Goal: Connect with others: Connect with others

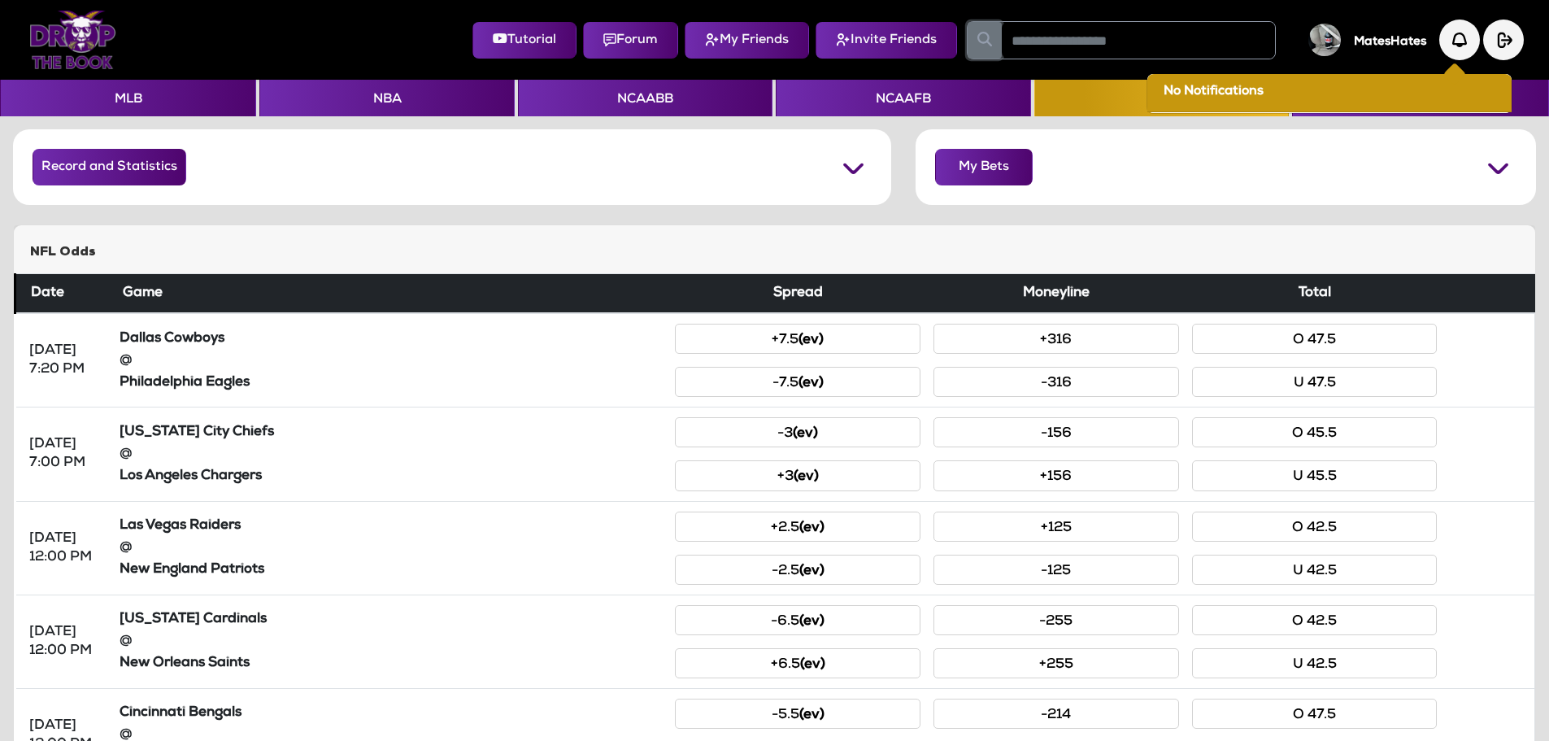
click at [993, 37] on button "button" at bounding box center [984, 40] width 34 height 37
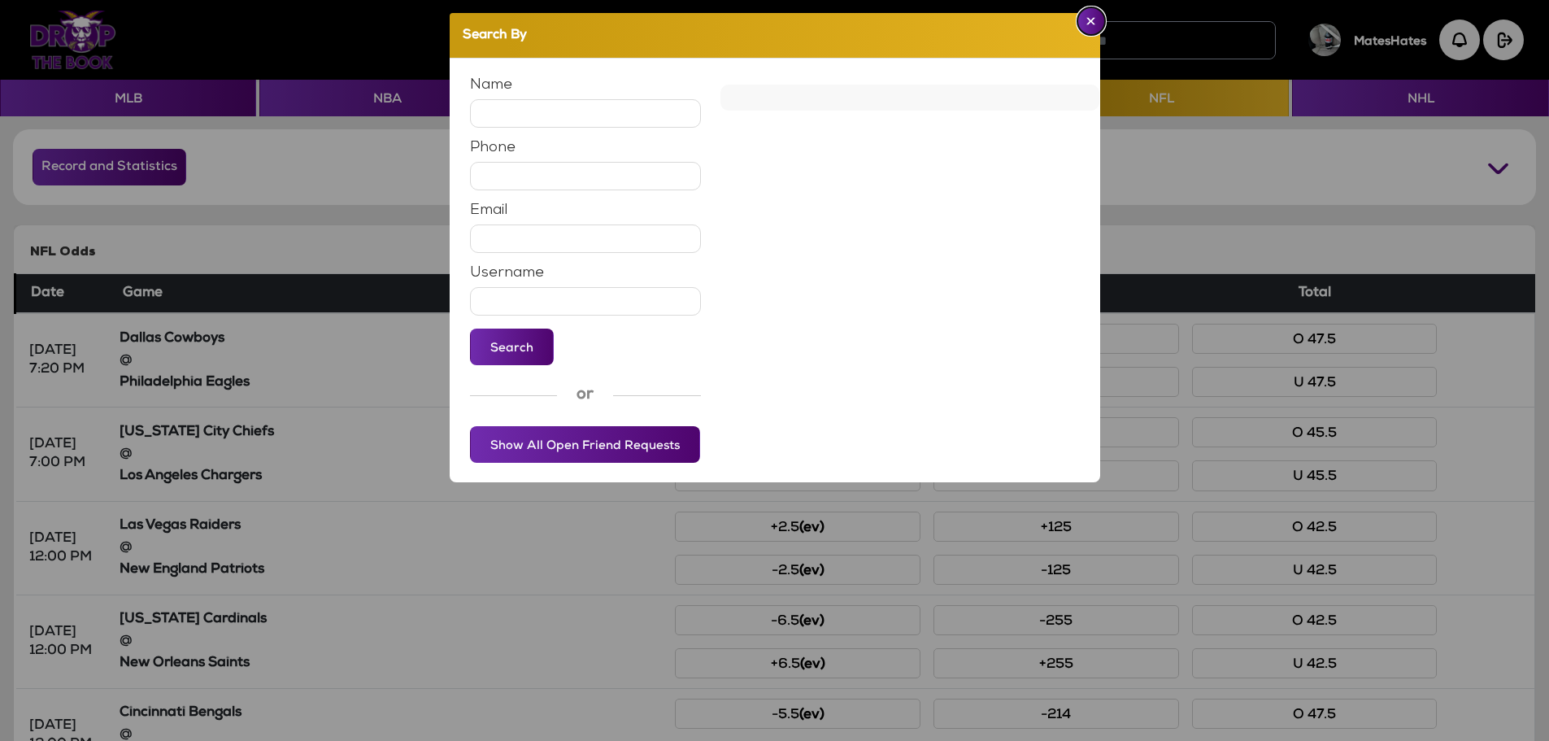
click at [1087, 27] on button "Close" at bounding box center [1091, 21] width 28 height 28
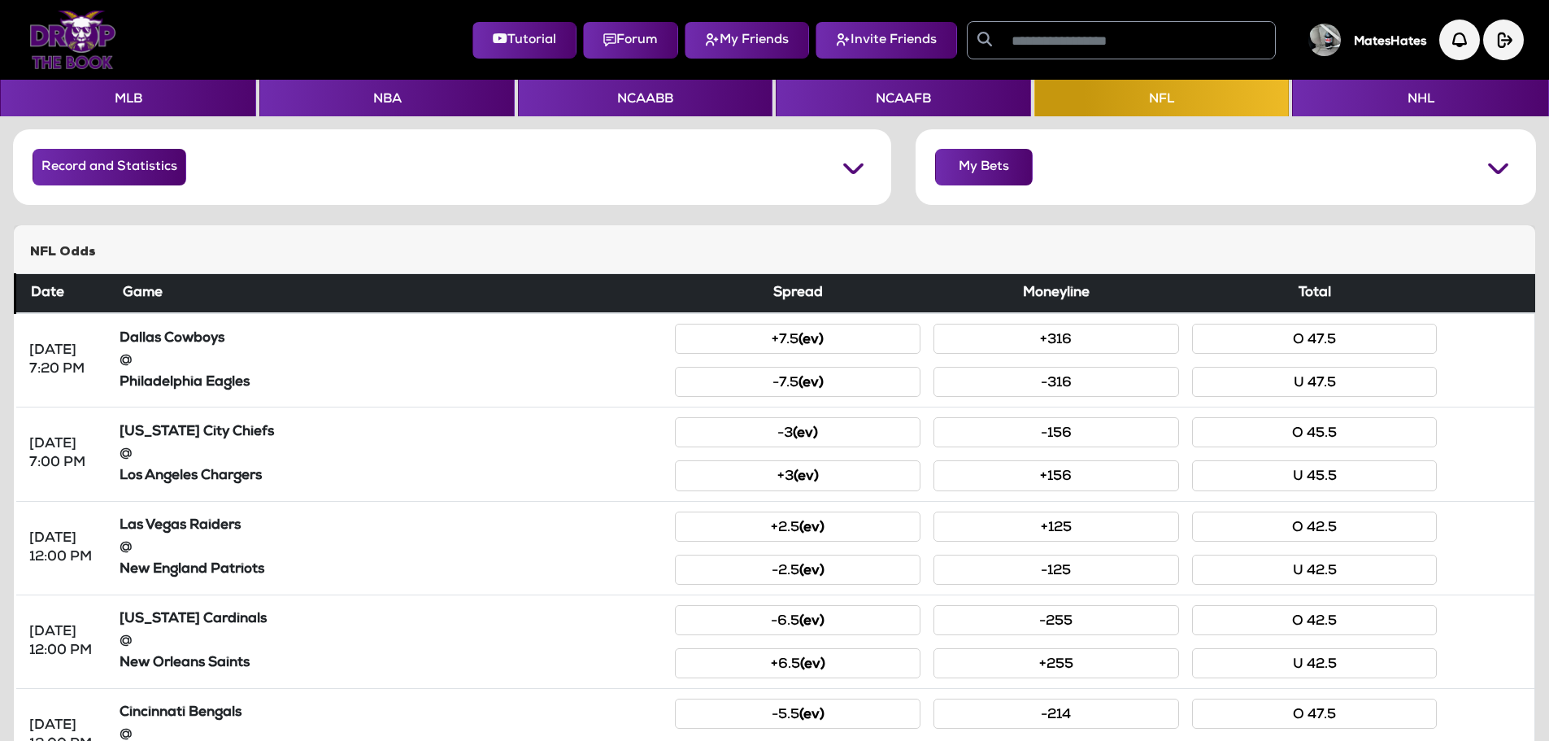
click at [1171, 50] on input "text" at bounding box center [1137, 40] width 273 height 37
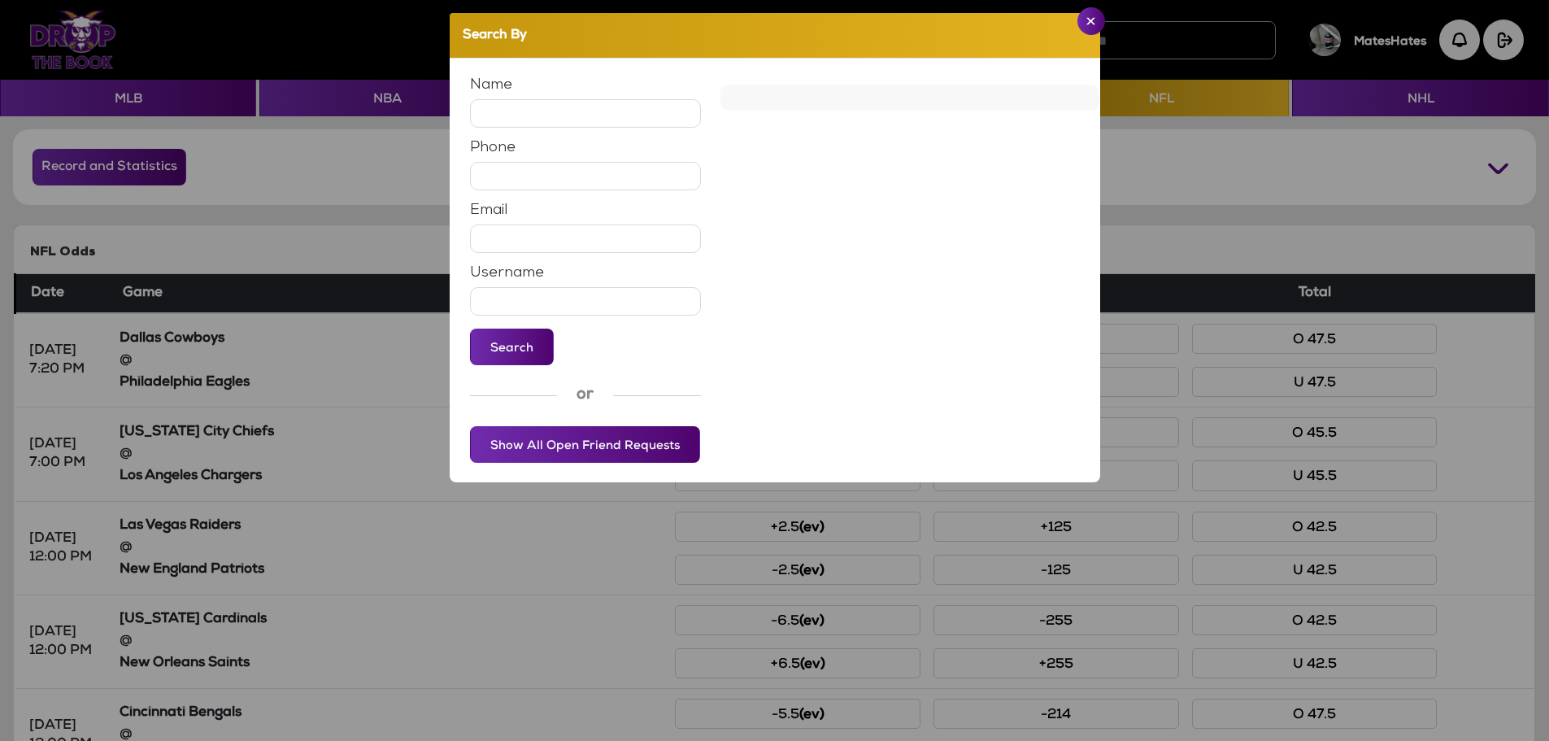
click at [532, 178] on input "text" at bounding box center [586, 176] width 232 height 28
click at [797, 362] on div "Name Phone Email Username Search or Show All Open Friend Requests" at bounding box center [774, 270] width 649 height 397
click at [1092, 19] on img "Close" at bounding box center [1090, 21] width 9 height 8
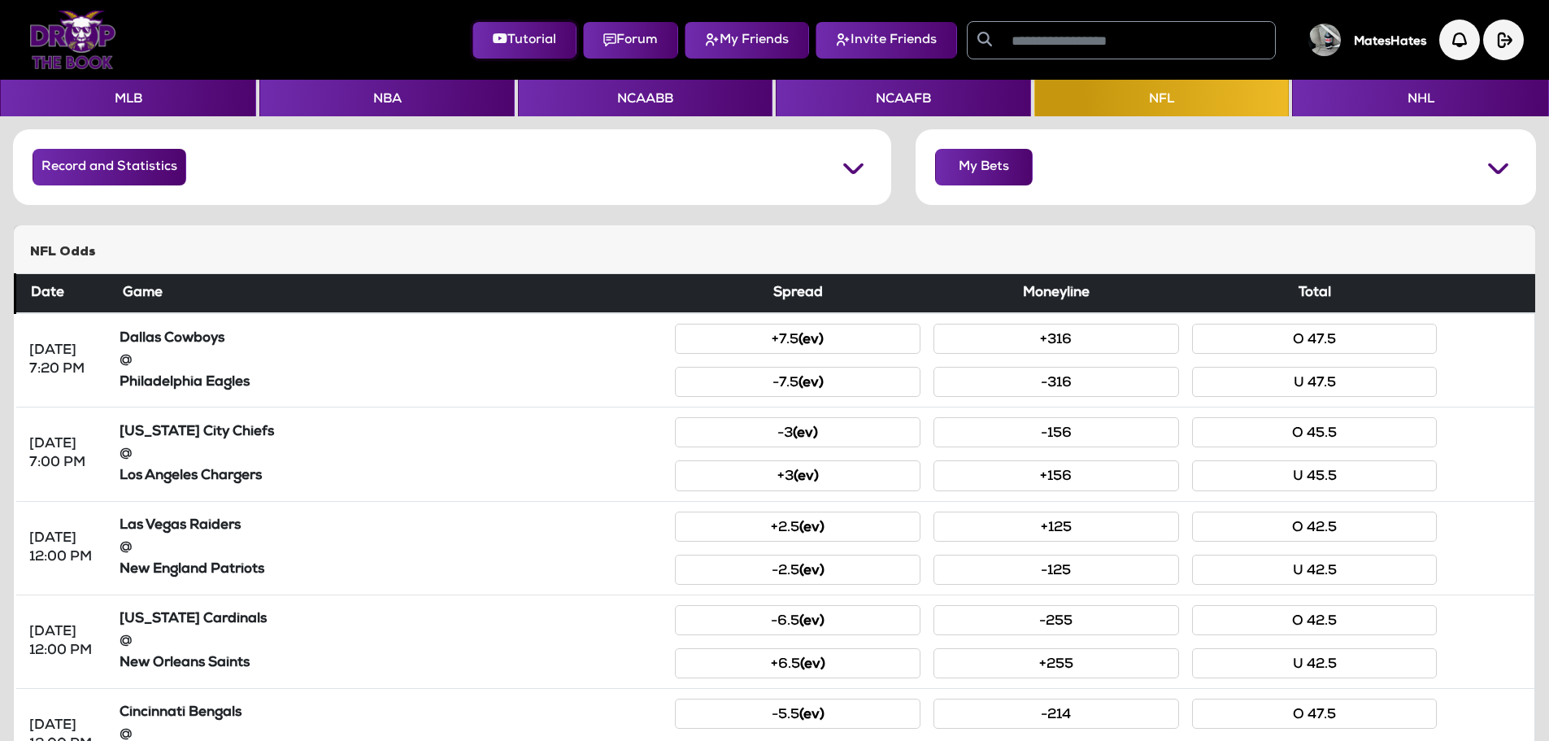
click at [493, 36] on icon at bounding box center [500, 38] width 15 height 13
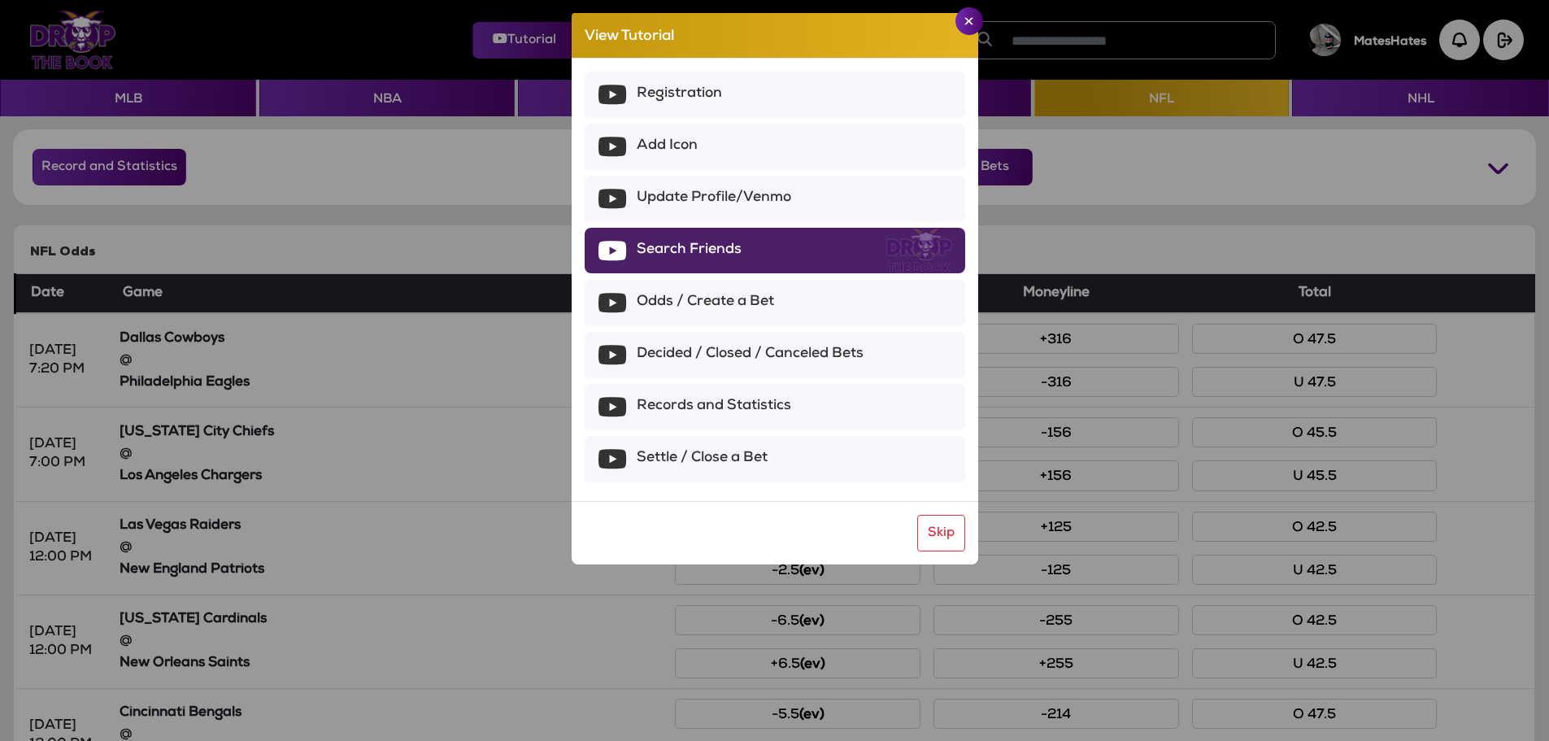
click at [716, 258] on span "Search Friends" at bounding box center [688, 251] width 105 height 20
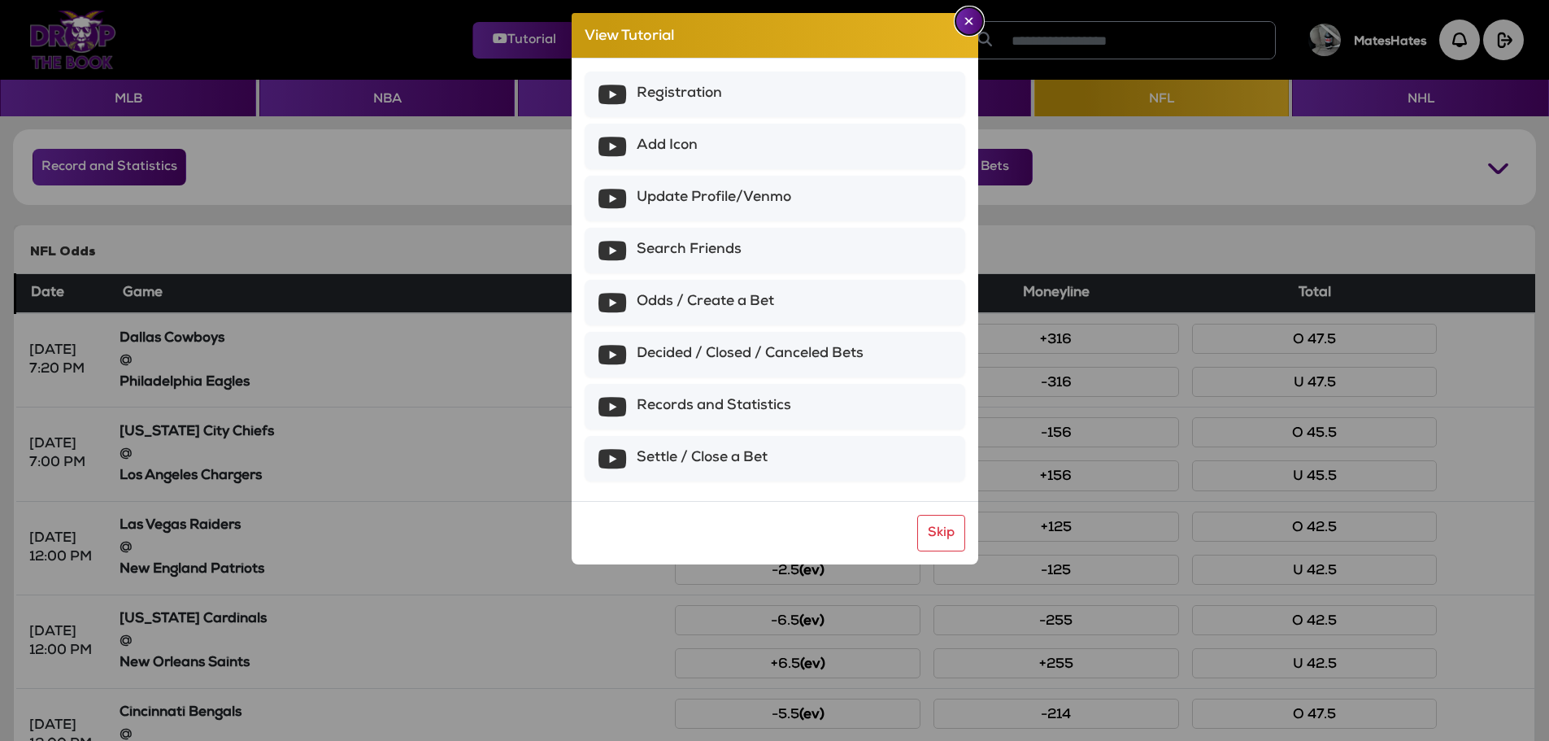
click at [967, 17] on img "Close" at bounding box center [968, 21] width 9 height 8
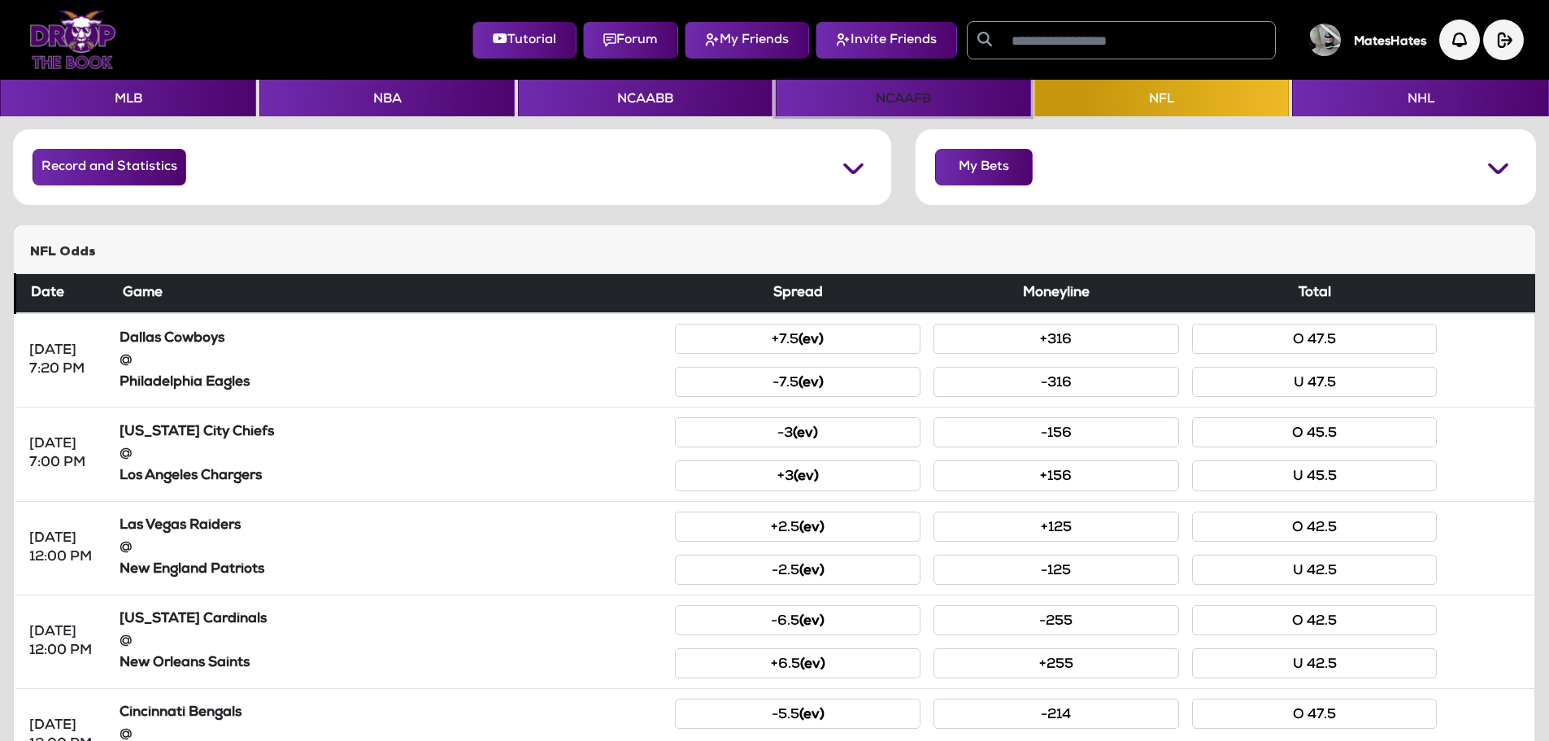
click at [854, 90] on button "NCAAFB" at bounding box center [902, 98] width 254 height 37
